Goal: Task Accomplishment & Management: Use online tool/utility

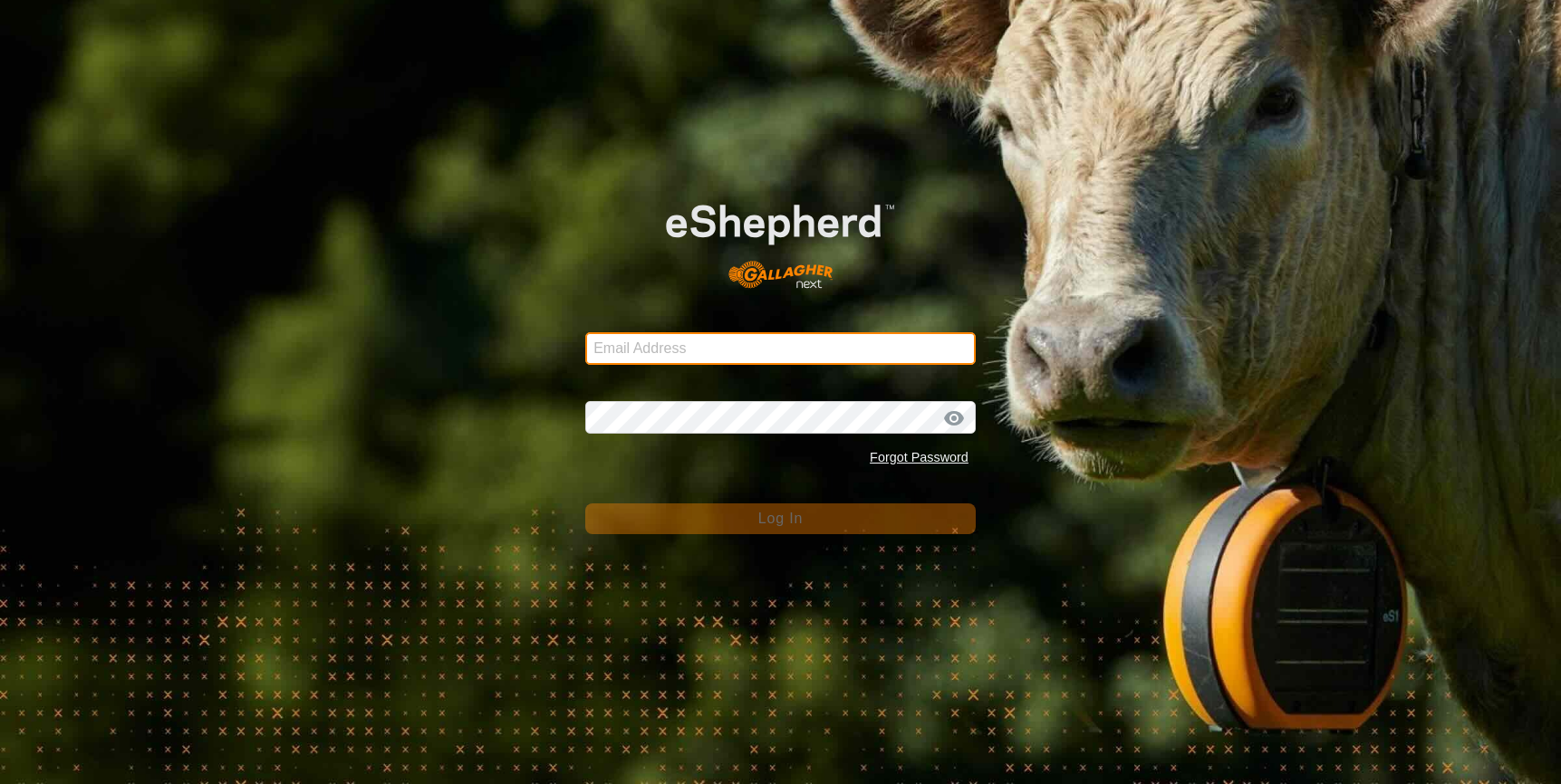
type input "[EMAIL_ADDRESS][DOMAIN_NAME]"
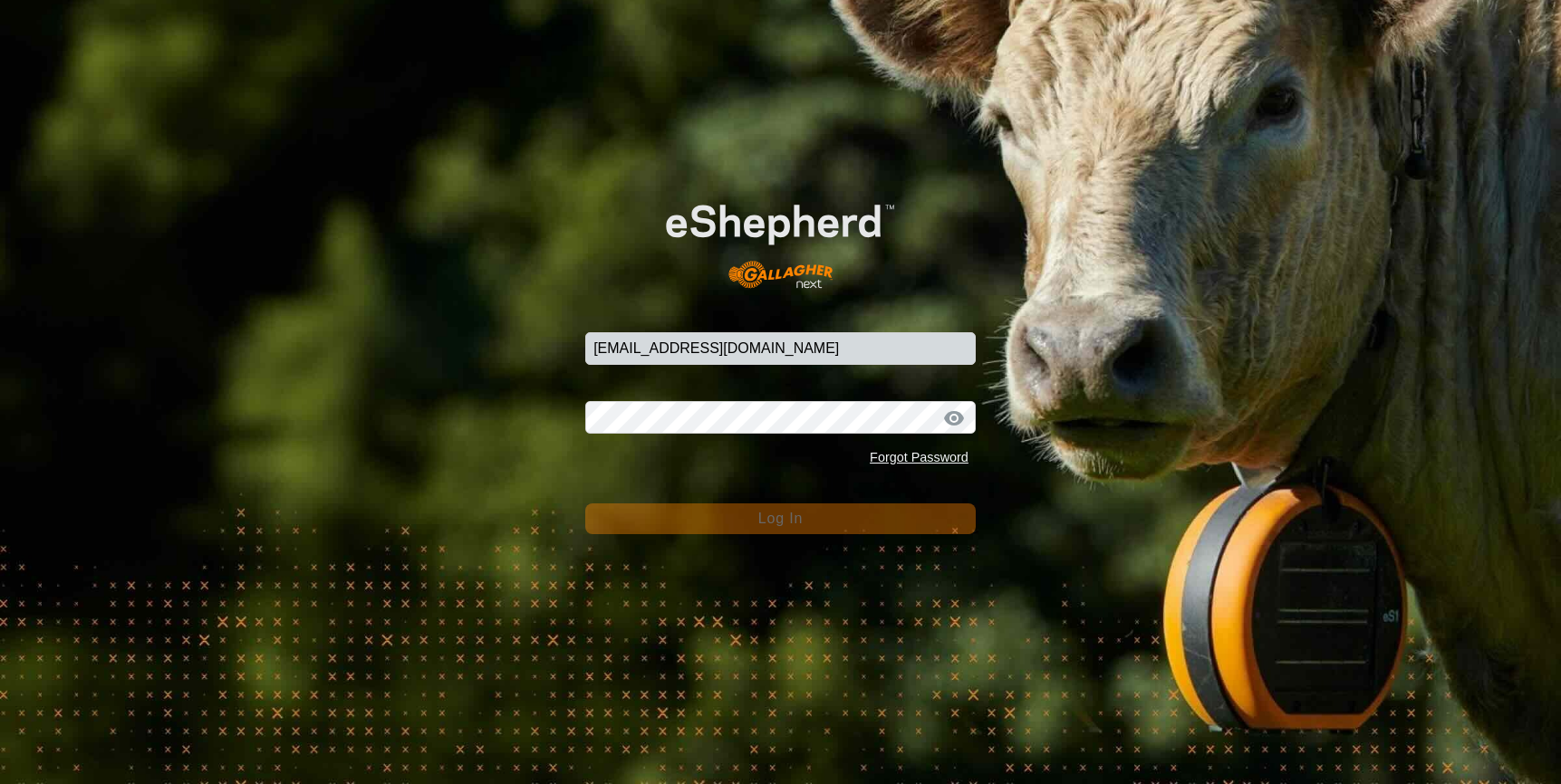
click at [802, 520] on span "Log In" at bounding box center [780, 519] width 45 height 16
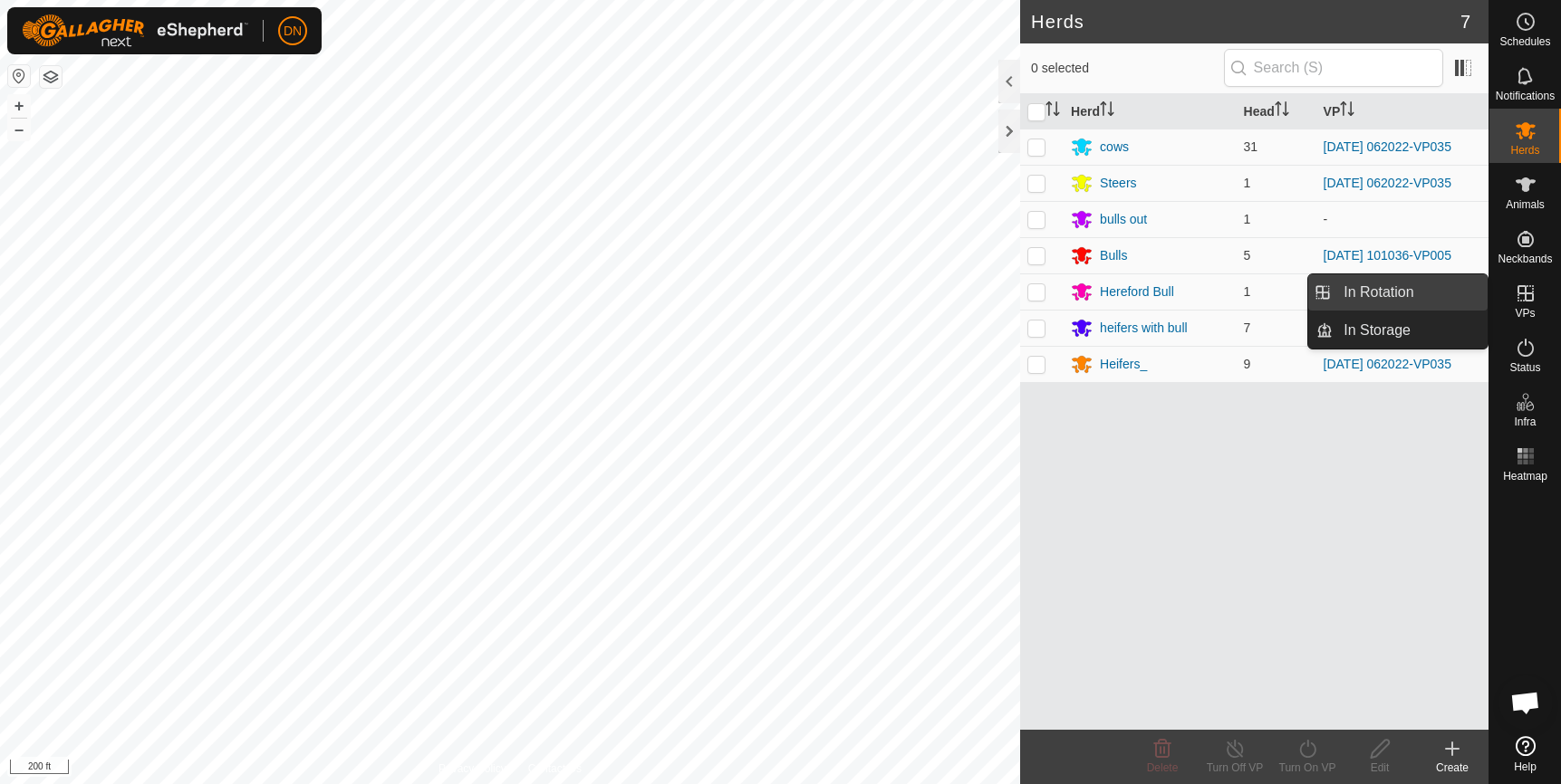
click at [1387, 295] on link "In Rotation" at bounding box center [1409, 292] width 155 height 37
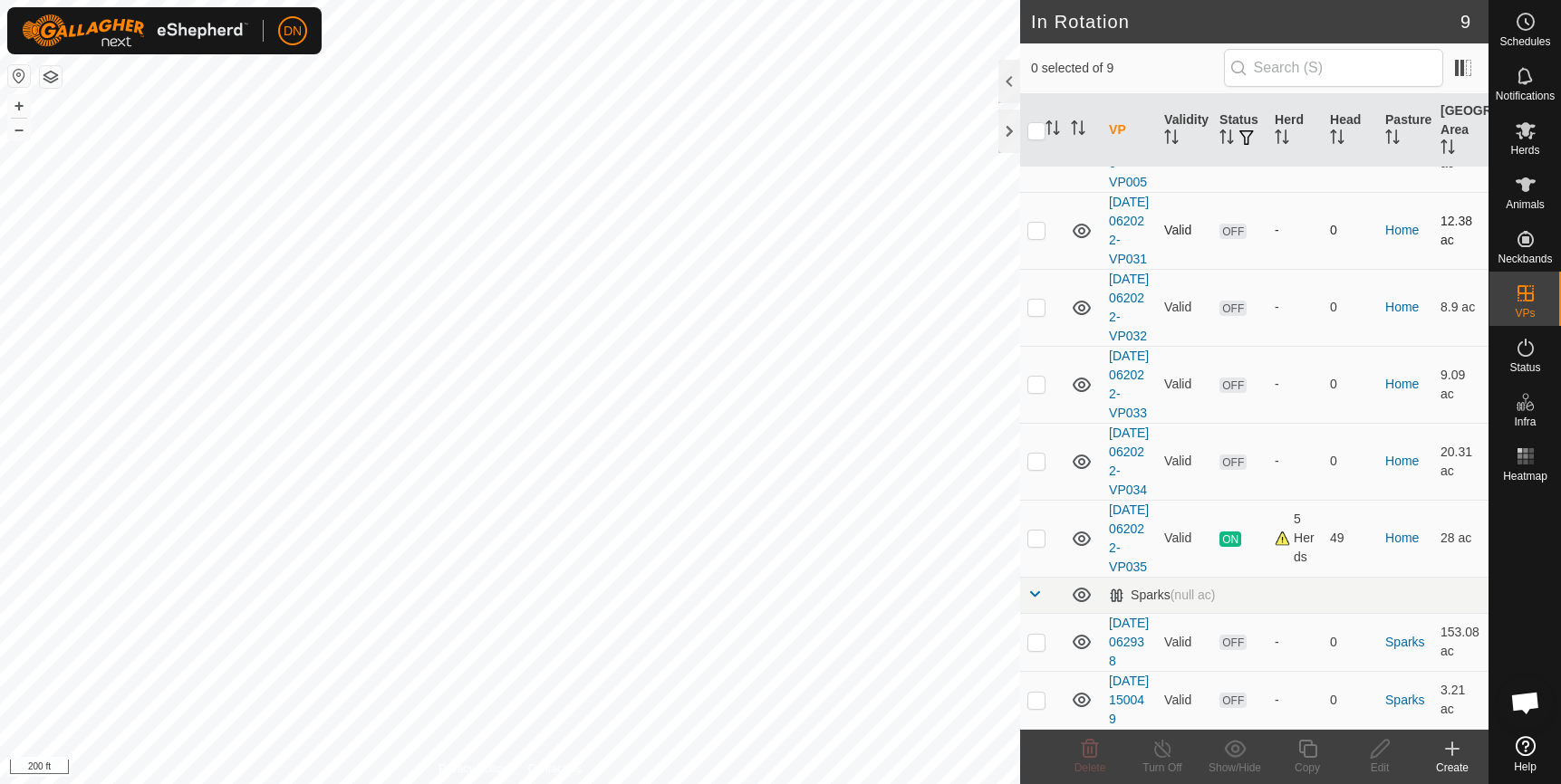
scroll to position [337, 0]
click at [1033, 531] on p-checkbox at bounding box center [1036, 538] width 18 height 15
checkbox input "true"
click at [1308, 746] on icon at bounding box center [1306, 748] width 18 height 18
